Goal: Obtain resource: Obtain resource

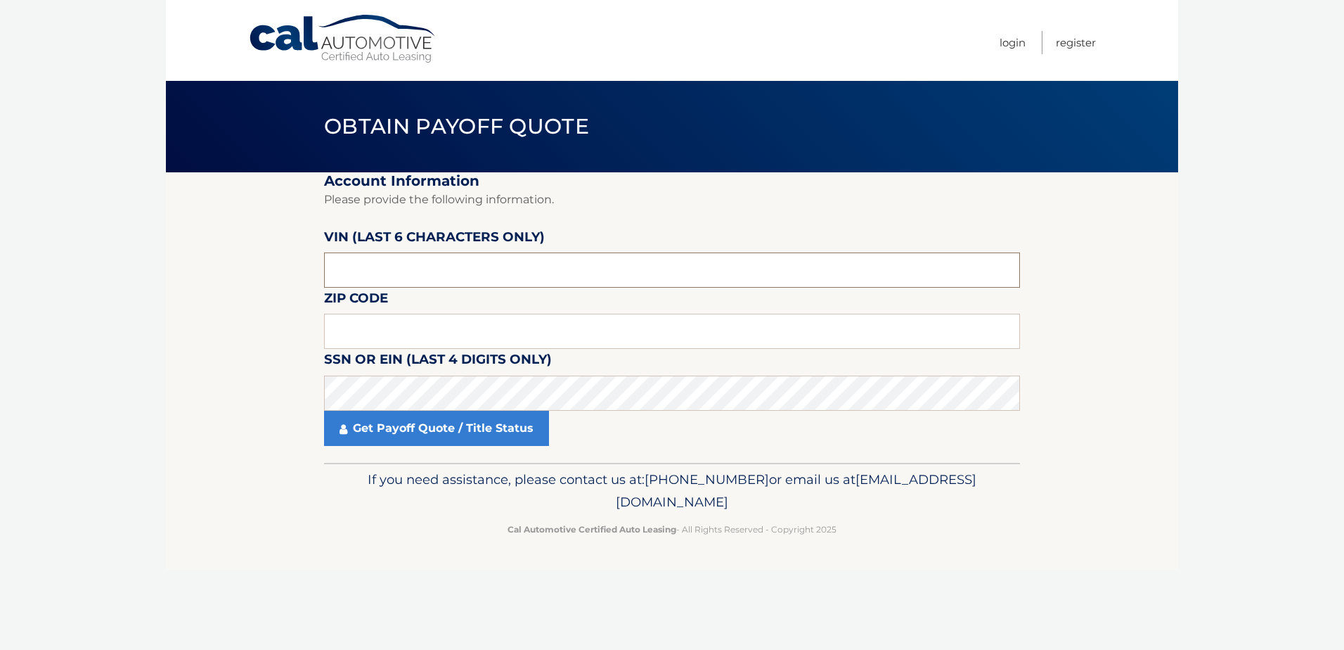
click at [436, 270] on input "text" at bounding box center [672, 269] width 696 height 35
click at [409, 266] on input "text" at bounding box center [672, 269] width 696 height 35
click at [393, 281] on input "text" at bounding box center [672, 269] width 696 height 35
type input "v*****"
type input "612174"
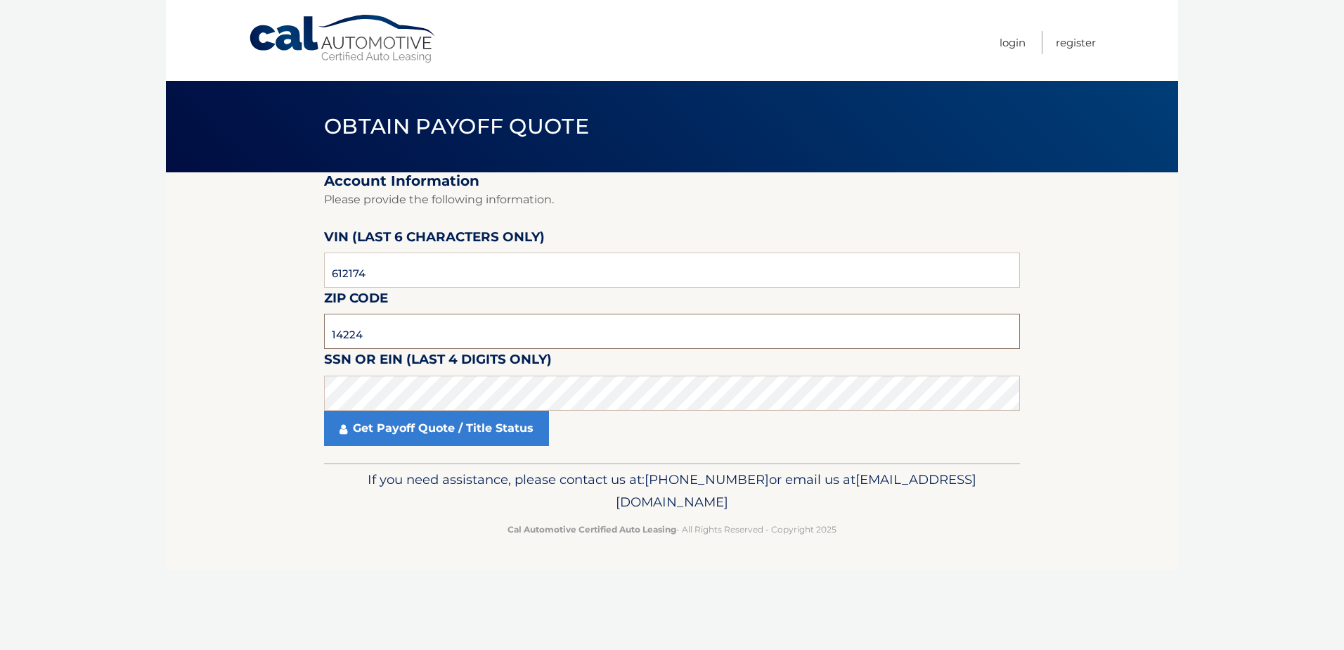
type input "14224"
click at [206, 379] on section "Account Information Please provide the following information. VIN (last 6 chara…" at bounding box center [672, 317] width 1012 height 290
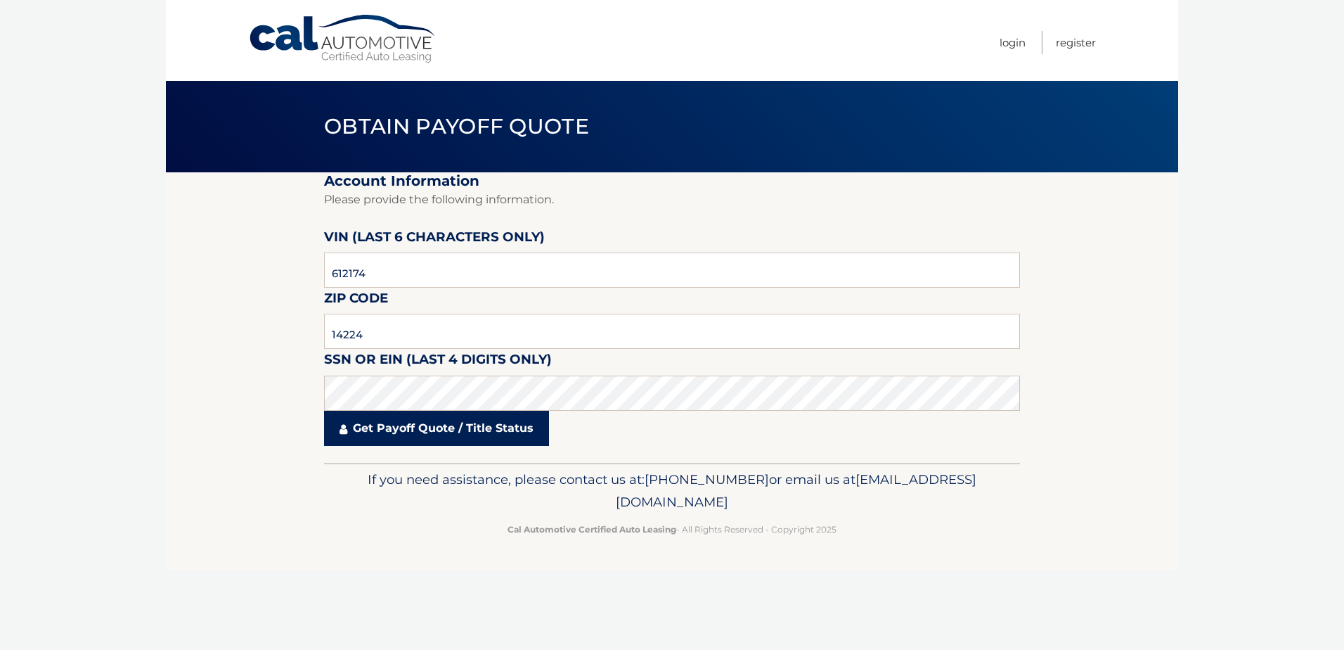
click at [428, 432] on link "Get Payoff Quote / Title Status" at bounding box center [436, 428] width 225 height 35
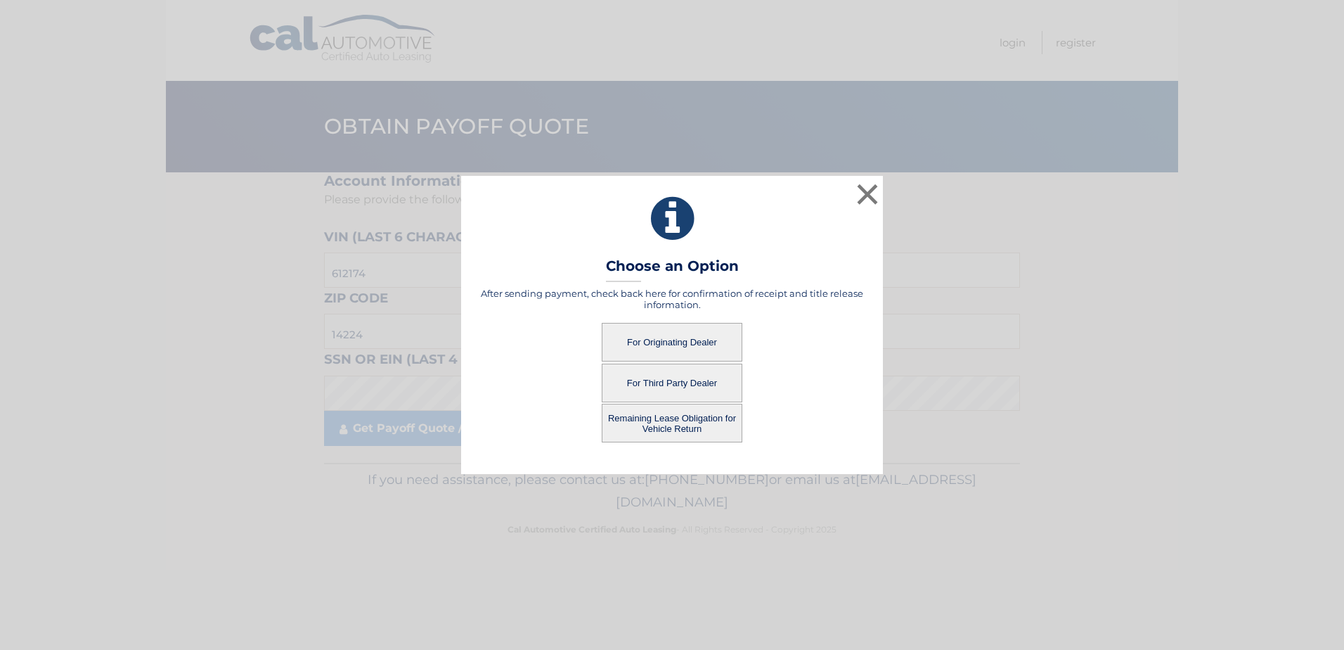
click at [666, 340] on button "For Originating Dealer" at bounding box center [672, 342] width 141 height 39
click at [688, 340] on button "For Originating Dealer" at bounding box center [672, 342] width 141 height 39
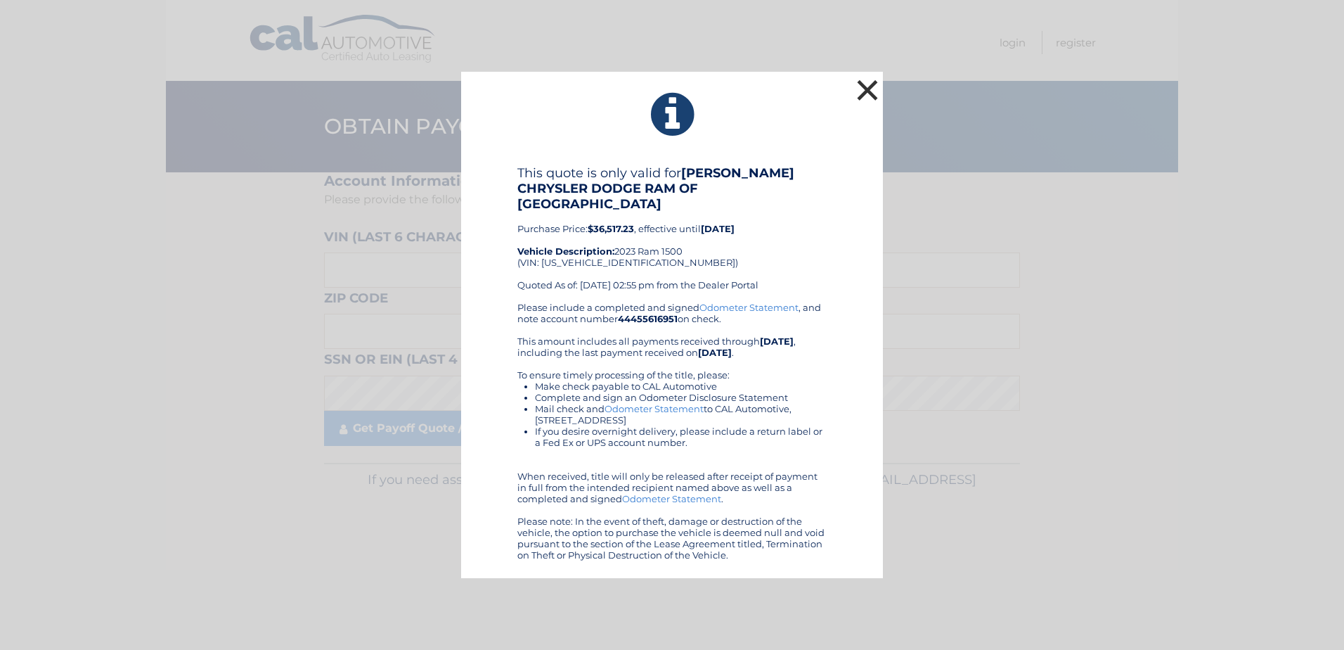
click at [876, 92] on button "×" at bounding box center [868, 90] width 28 height 28
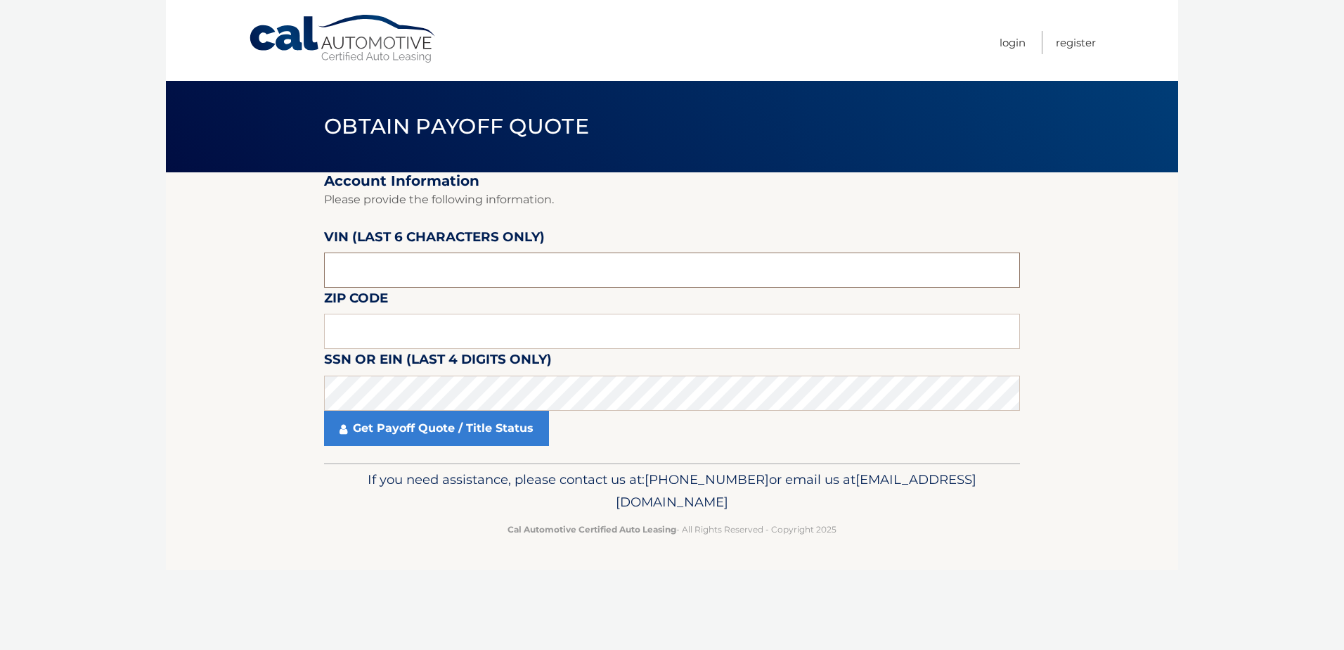
click at [409, 273] on input "text" at bounding box center [672, 269] width 696 height 35
type input "1*****"
type input "612174"
type input "14224"
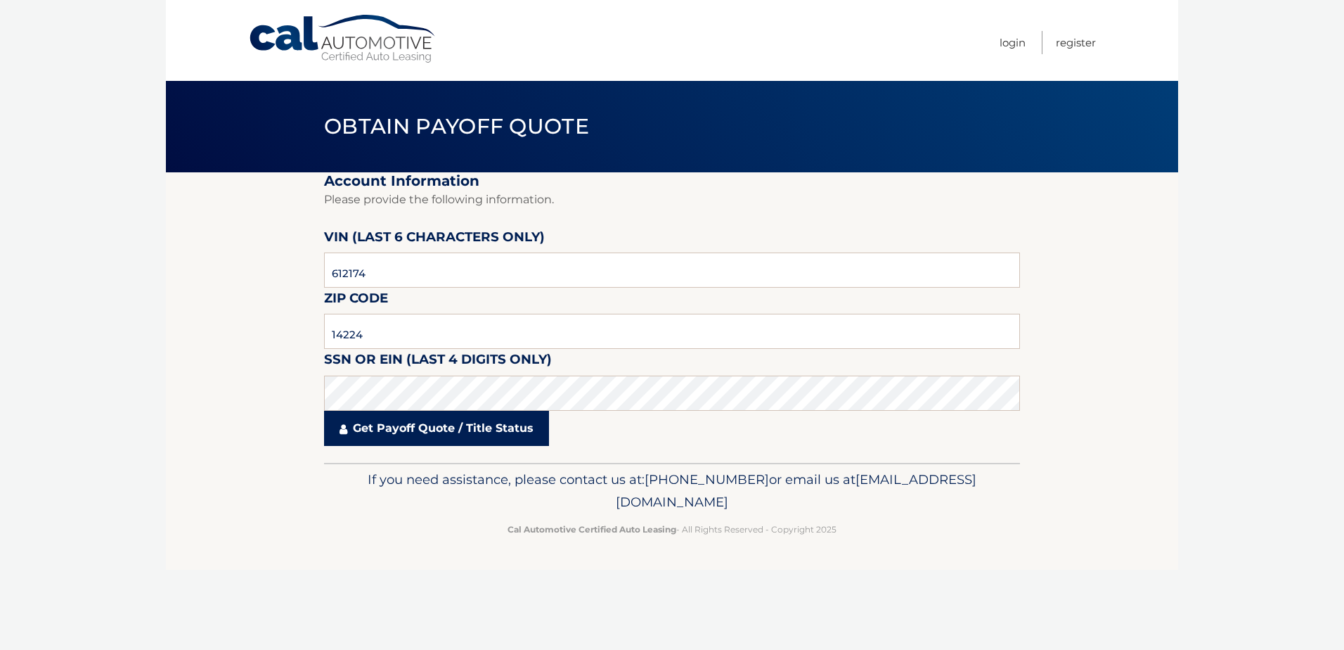
click at [337, 427] on link "Get Payoff Quote / Title Status" at bounding box center [436, 428] width 225 height 35
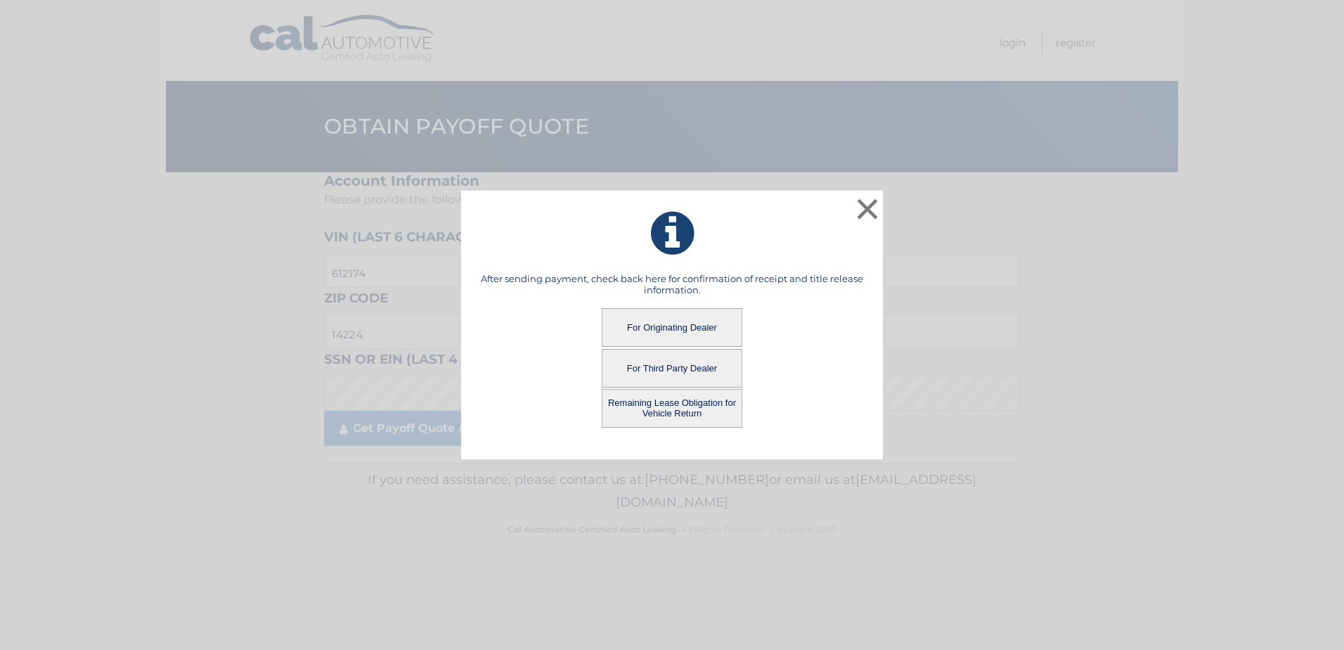
click at [673, 406] on button "Remaining Lease Obligation for Vehicle Return" at bounding box center [672, 408] width 141 height 39
click at [694, 404] on button "Remaining Lease Obligation for Vehicle Return" at bounding box center [672, 408] width 141 height 39
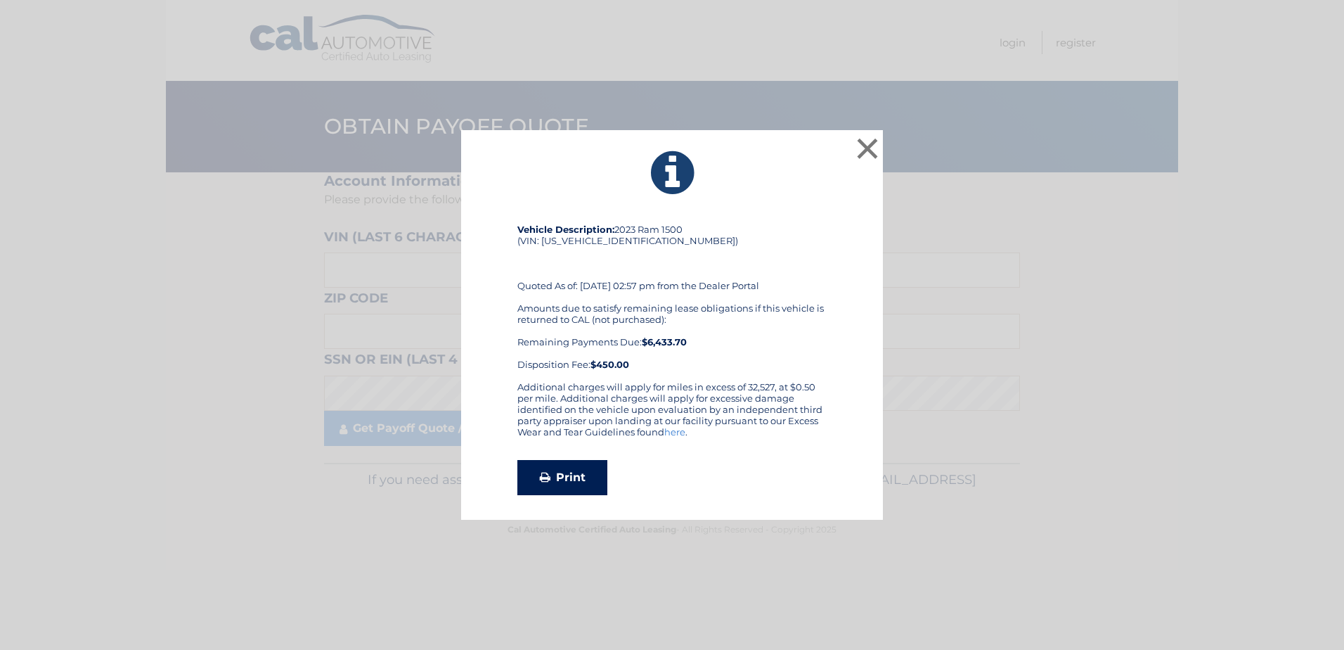
click at [570, 472] on link "Print" at bounding box center [562, 477] width 90 height 35
